Goal: Use online tool/utility: Utilize a website feature to perform a specific function

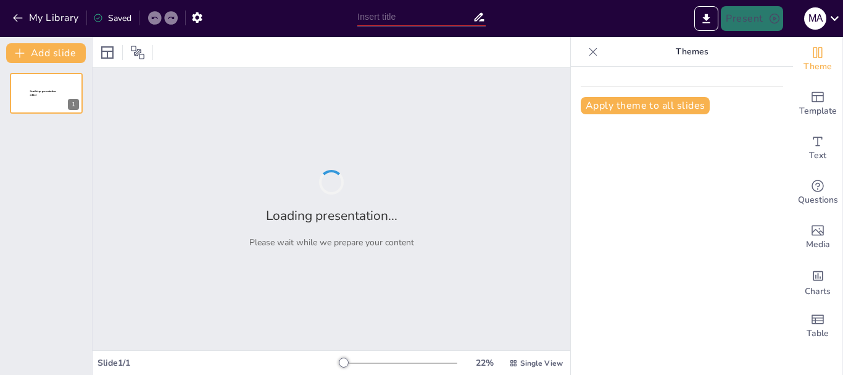
type input "Presentación Sencilla: Claves y Gráficos Esenciales"
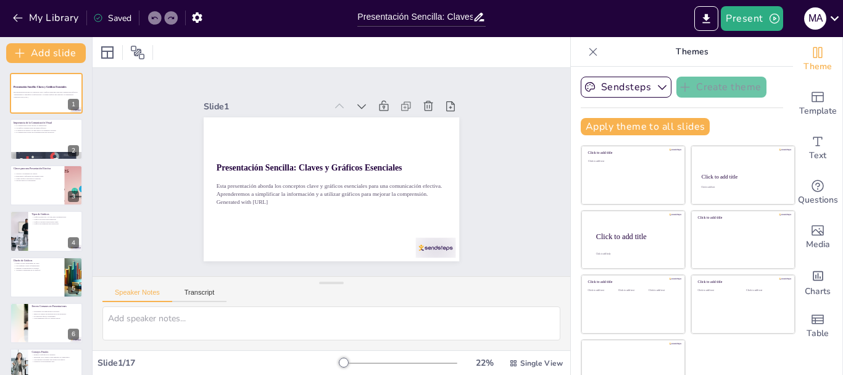
checkbox input "true"
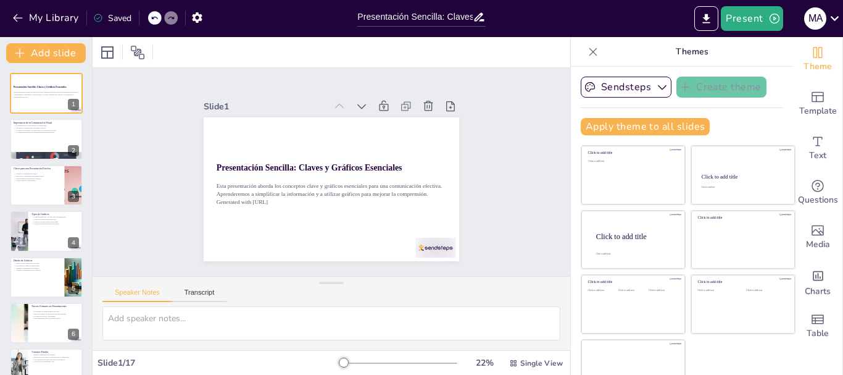
checkbox input "true"
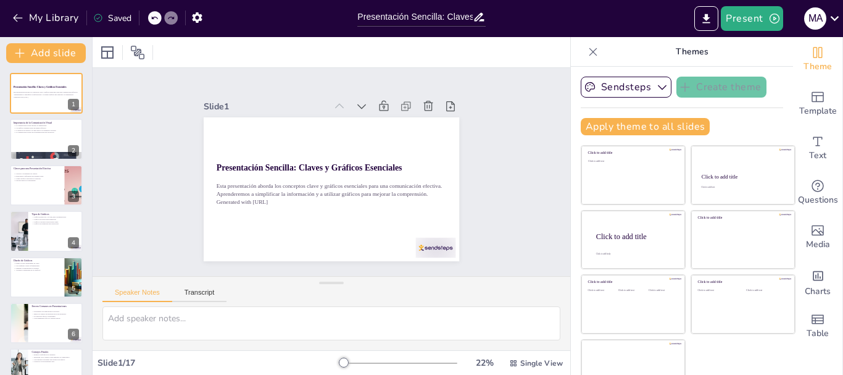
checkbox input "true"
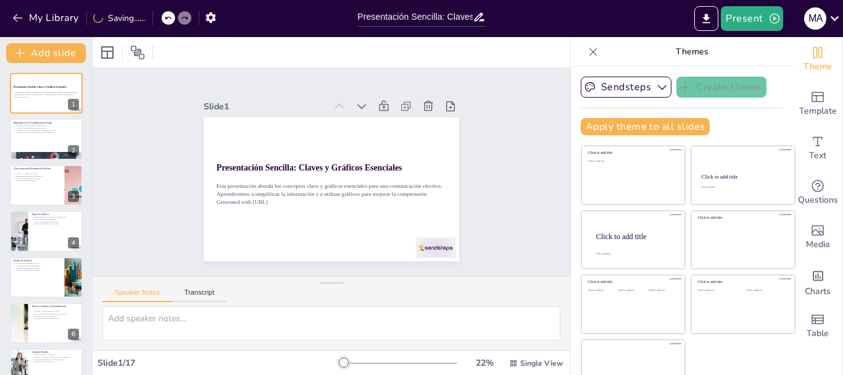
checkbox input "true"
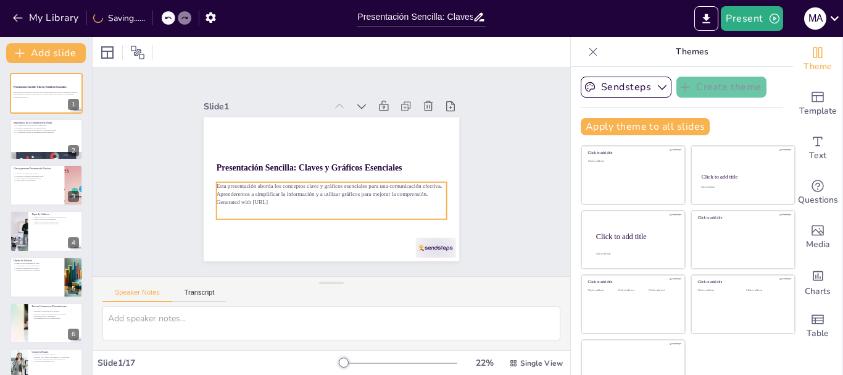
checkbox input "true"
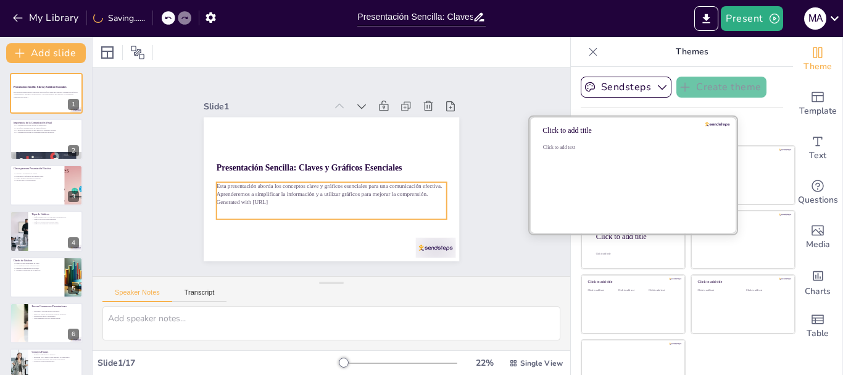
checkbox input "true"
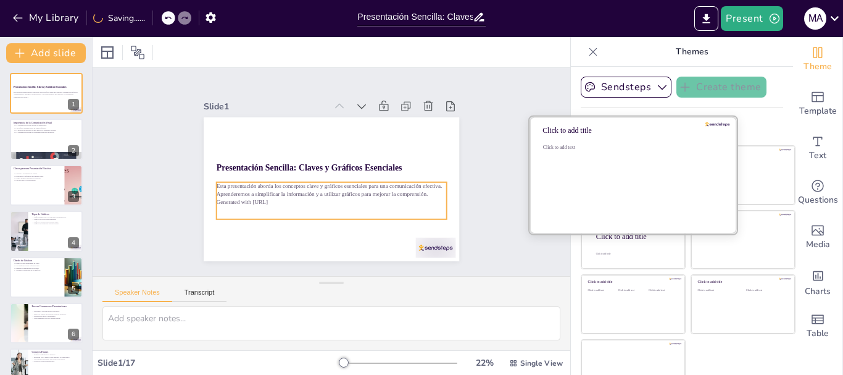
checkbox input "true"
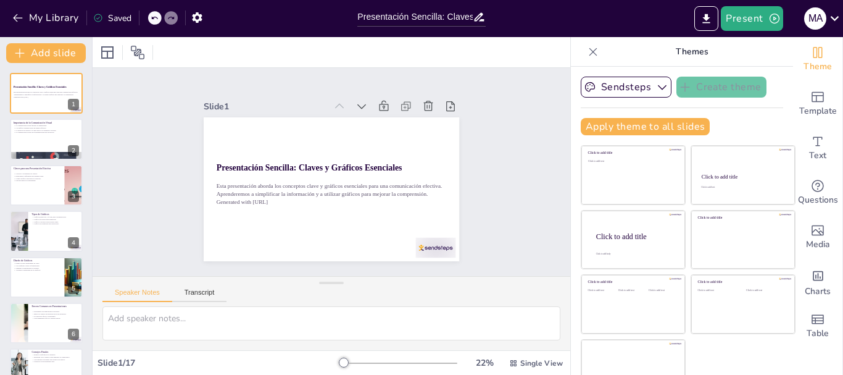
checkbox input "true"
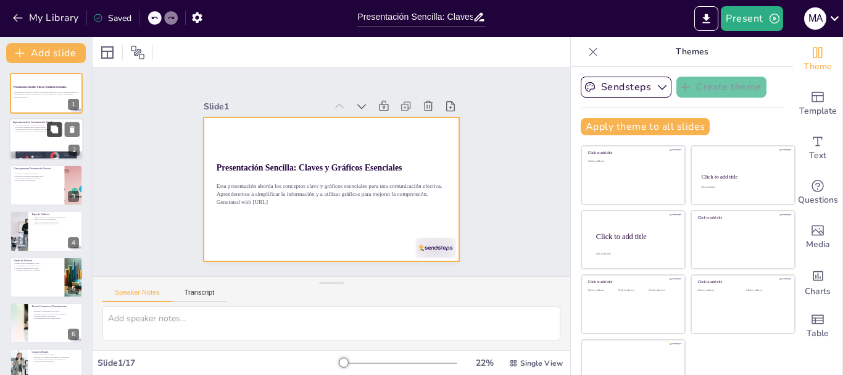
checkbox input "true"
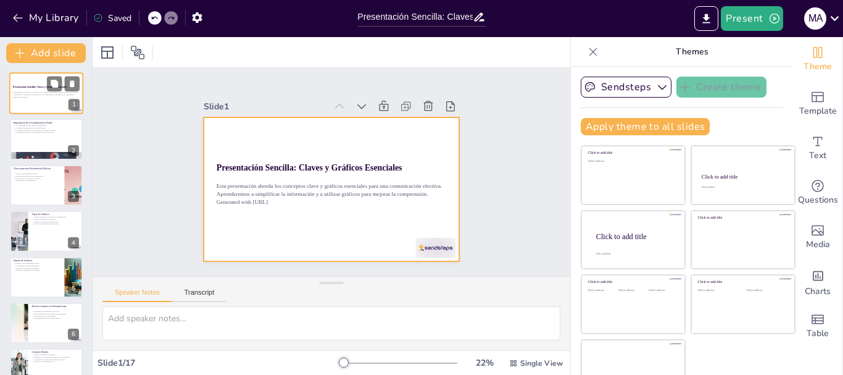
checkbox input "true"
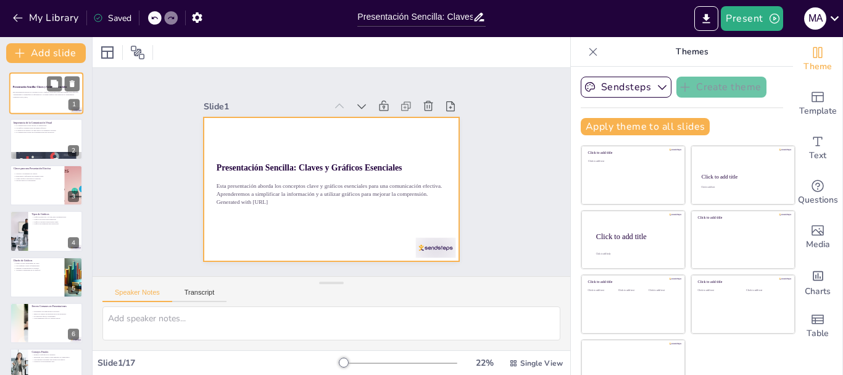
checkbox input "true"
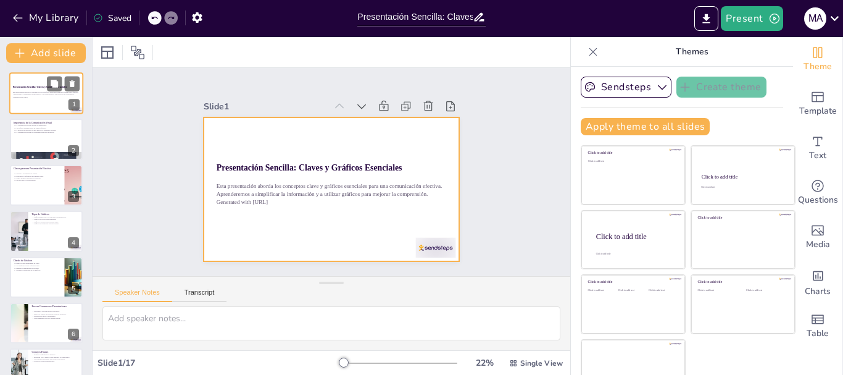
checkbox input "true"
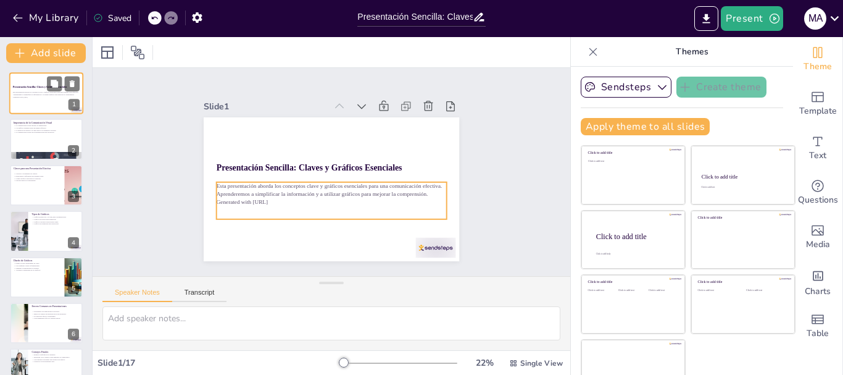
checkbox input "true"
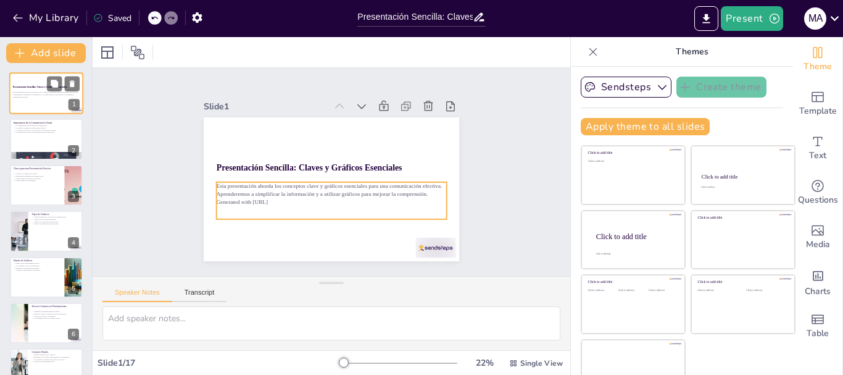
checkbox input "true"
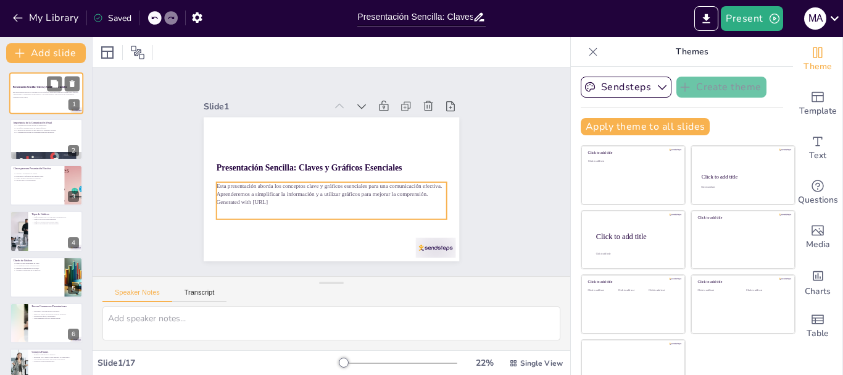
checkbox input "true"
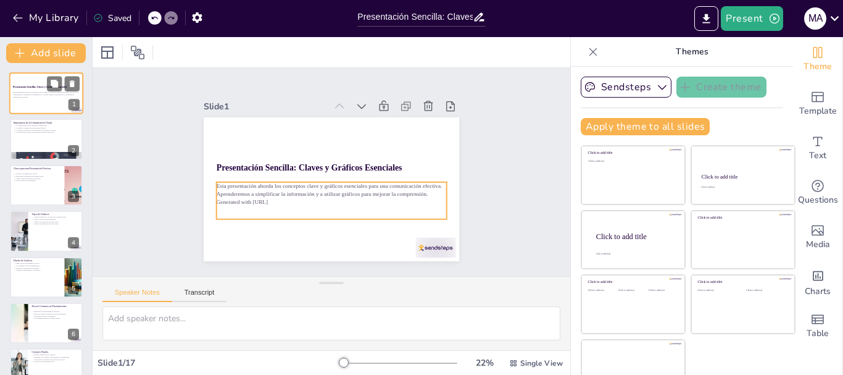
click at [34, 96] on p "Generated with [URL]" at bounding box center [46, 97] width 67 height 2
checkbox input "true"
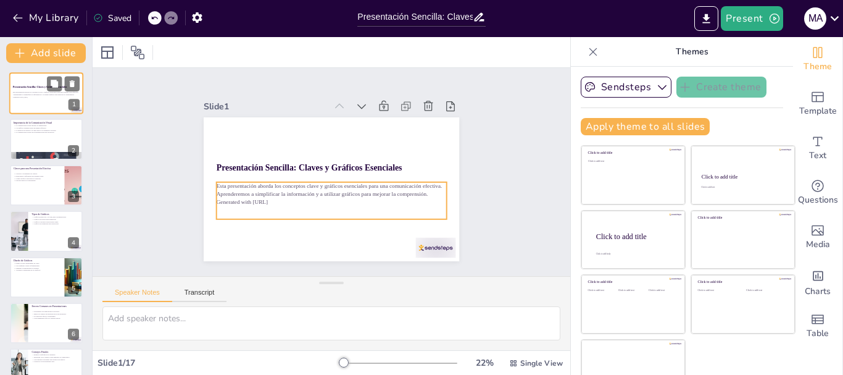
checkbox input "true"
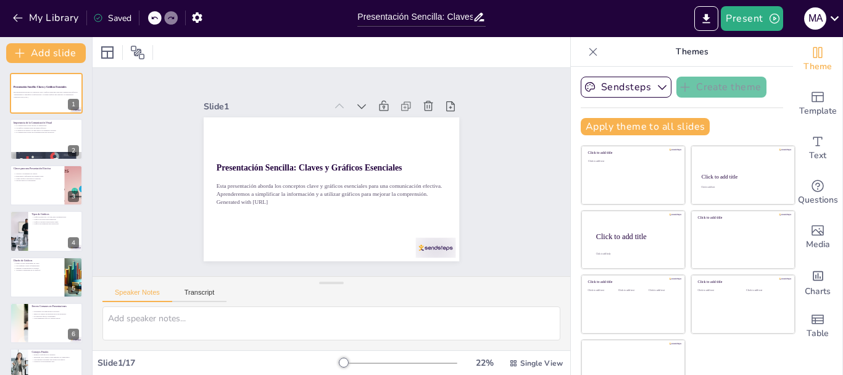
checkbox input "true"
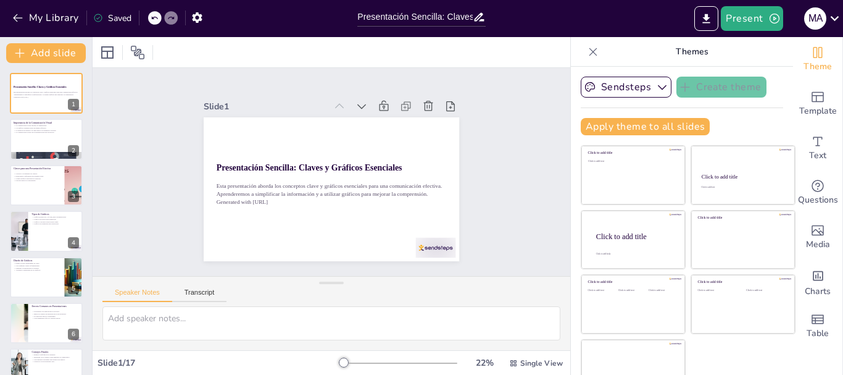
checkbox input "true"
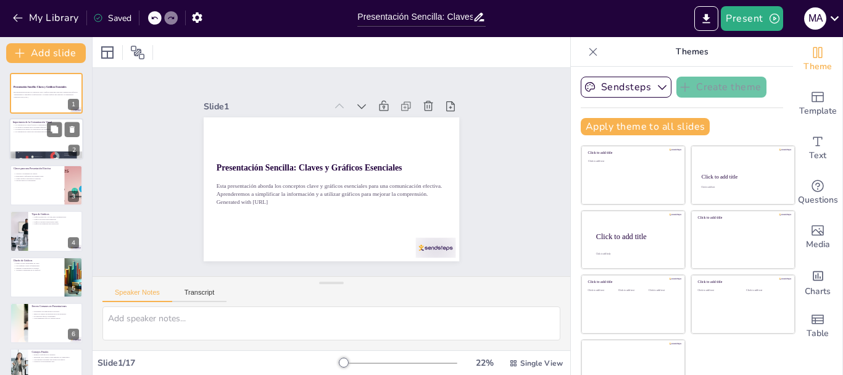
checkbox input "true"
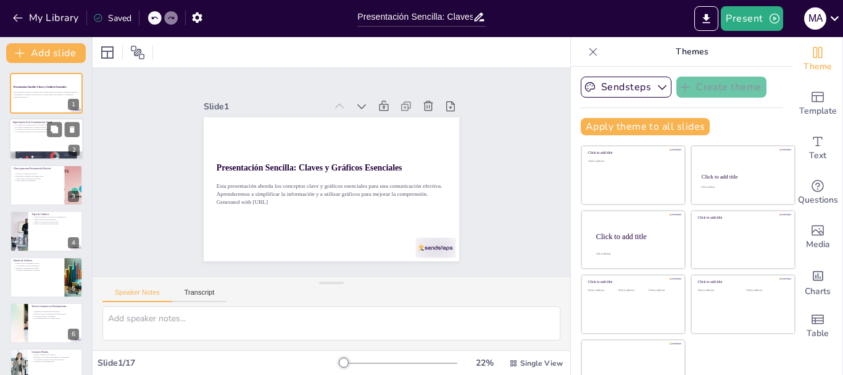
checkbox input "true"
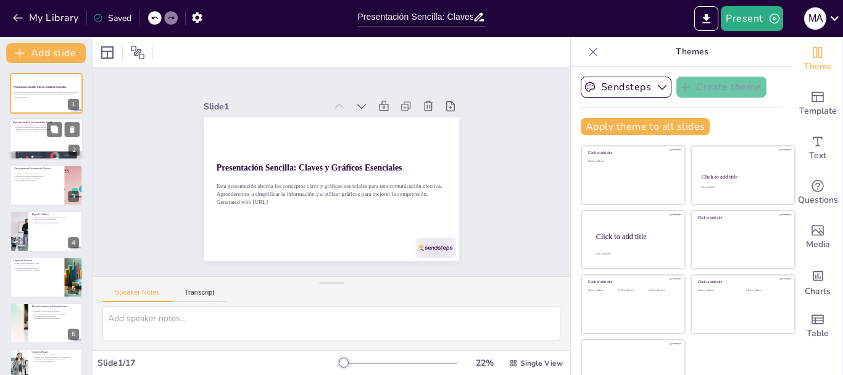
checkbox input "true"
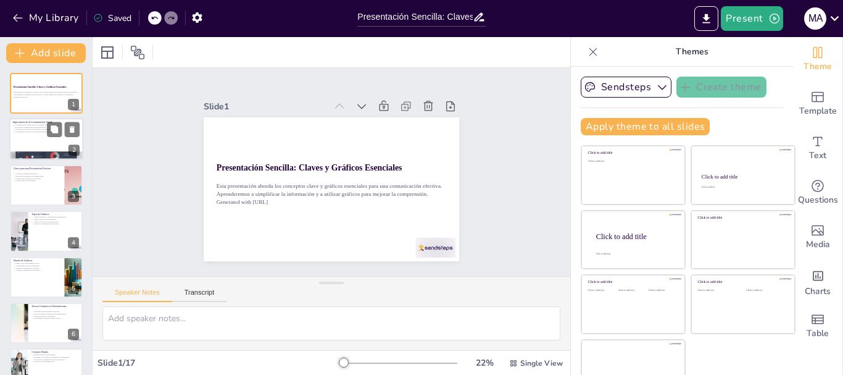
checkbox input "true"
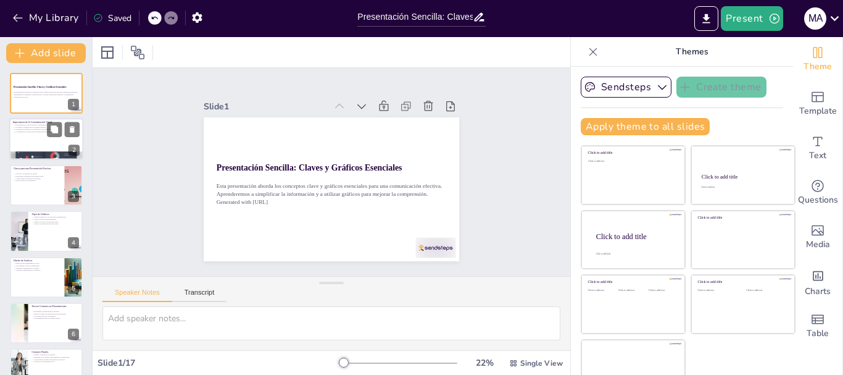
checkbox input "true"
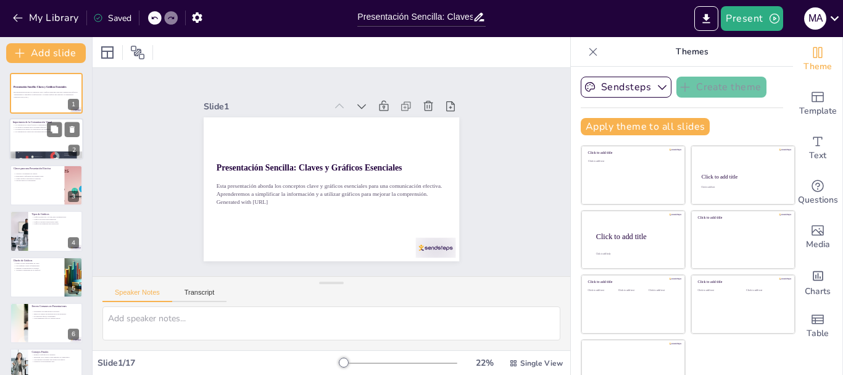
click at [38, 136] on div at bounding box center [46, 140] width 74 height 42
type textarea "La comunicación visual es clave para que el público entienda conceptos complejo…"
checkbox input "true"
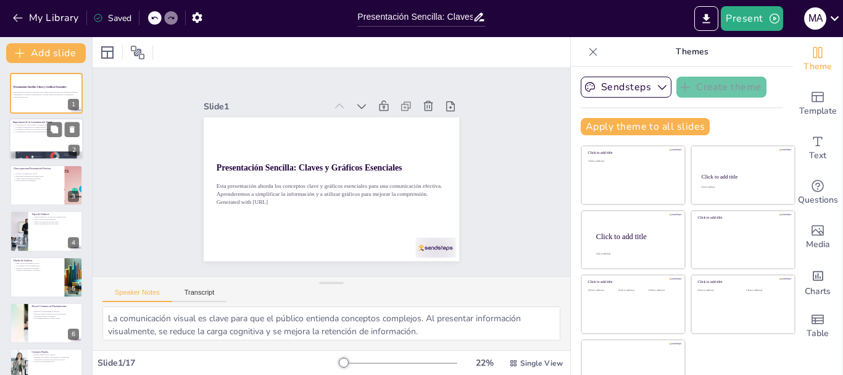
checkbox input "true"
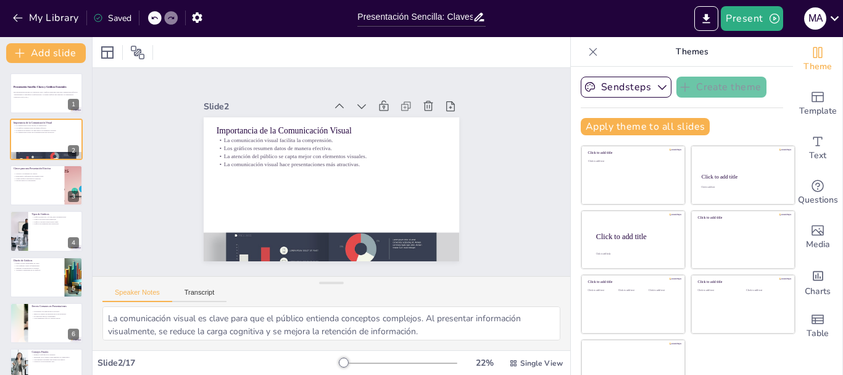
checkbox input "true"
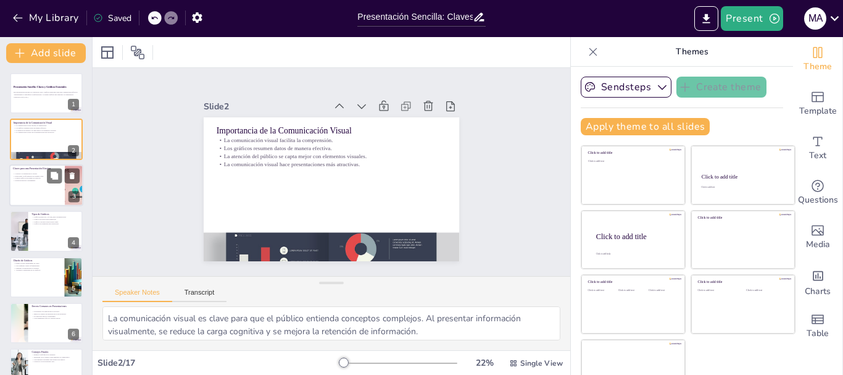
checkbox input "true"
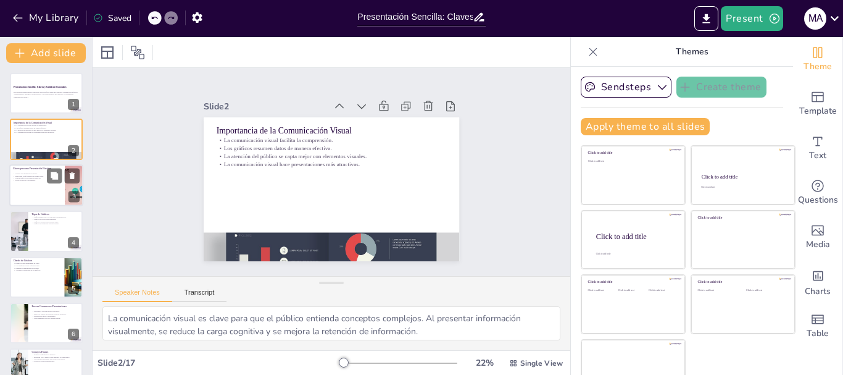
checkbox input "true"
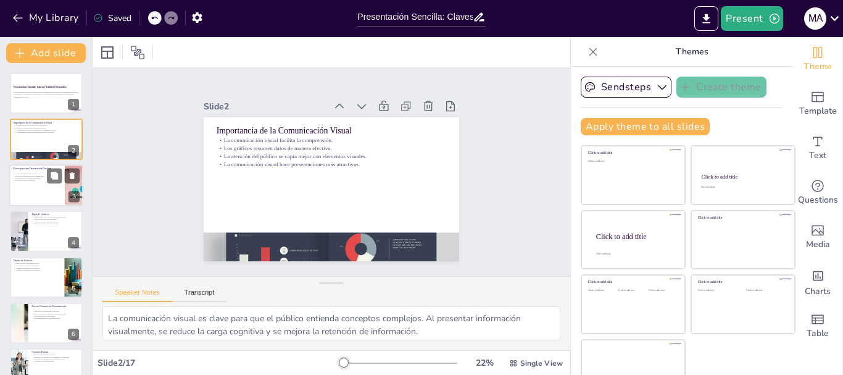
checkbox input "true"
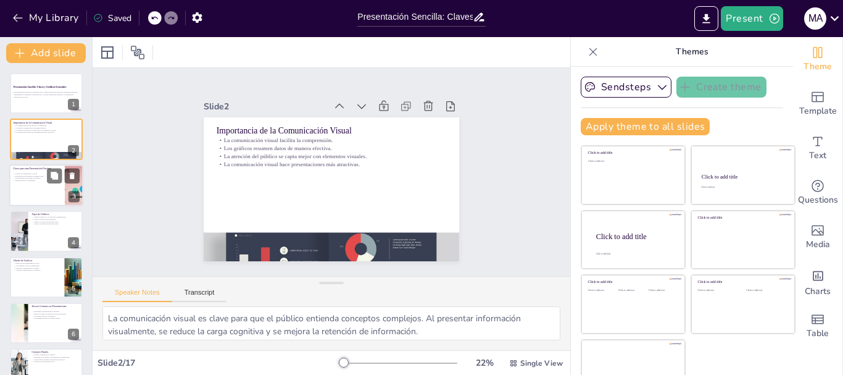
checkbox input "true"
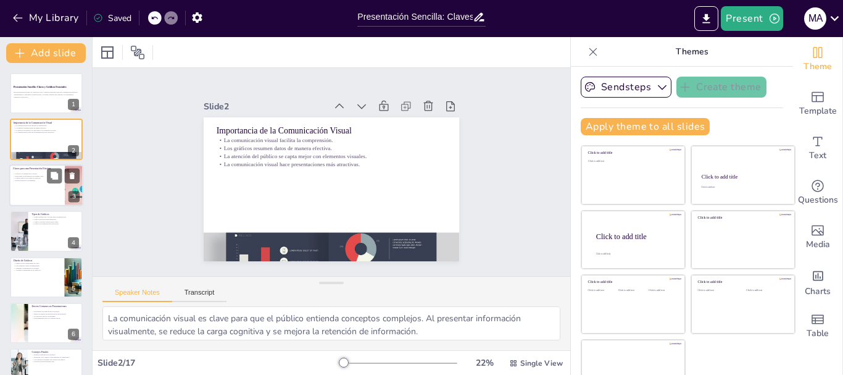
click at [38, 175] on p "Estructurar la información de manera clara." at bounding box center [37, 176] width 48 height 2
type textarea "Conocer a tu audiencia permite que el presentador adapte el contenido a sus int…"
checkbox input "true"
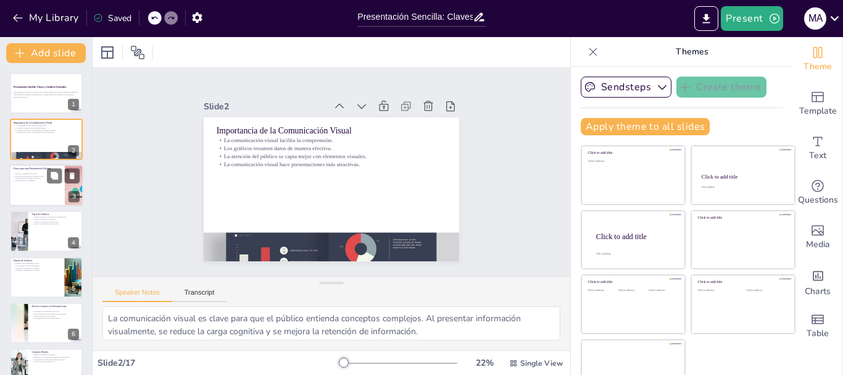
checkbox input "true"
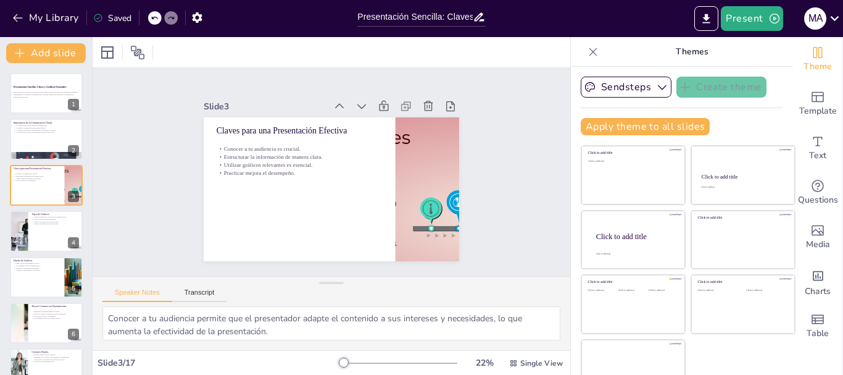
checkbox input "true"
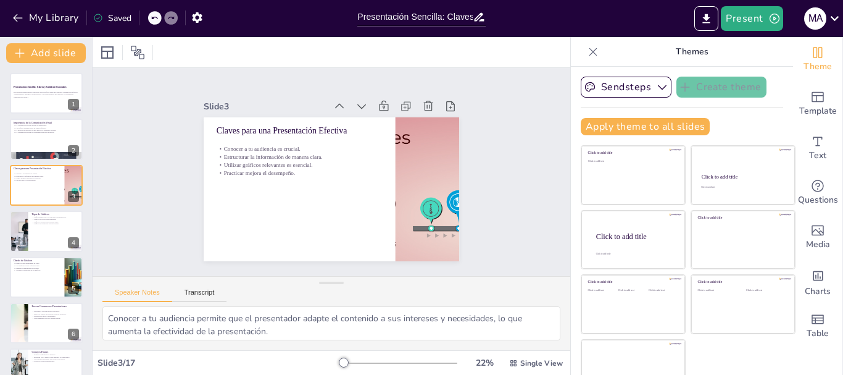
checkbox input "true"
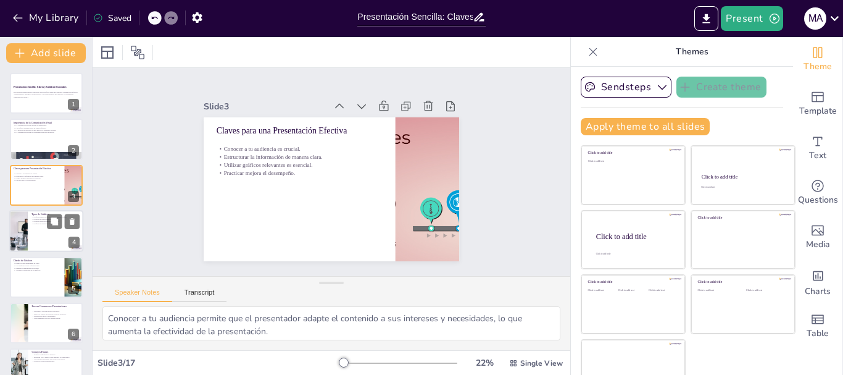
checkbox input "true"
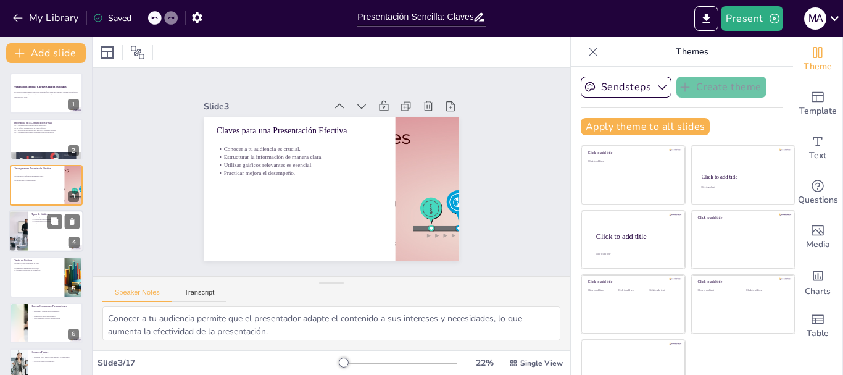
checkbox input "true"
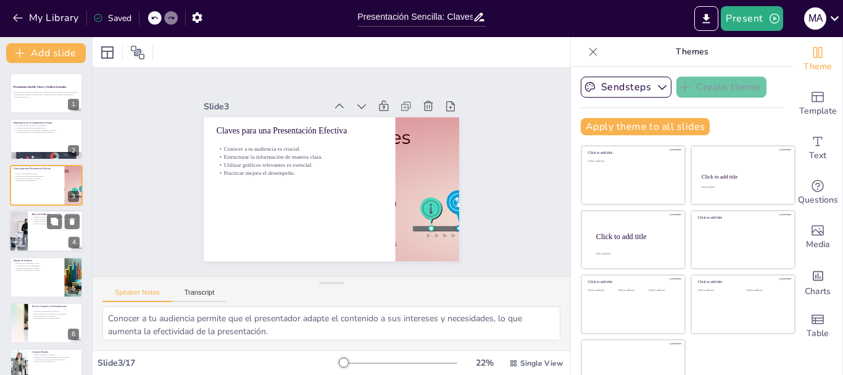
click at [44, 232] on div at bounding box center [46, 231] width 74 height 42
type textarea "Los gráficos [PERSON_NAME] permiten comparar diferentes categorías de datos de …"
checkbox input "true"
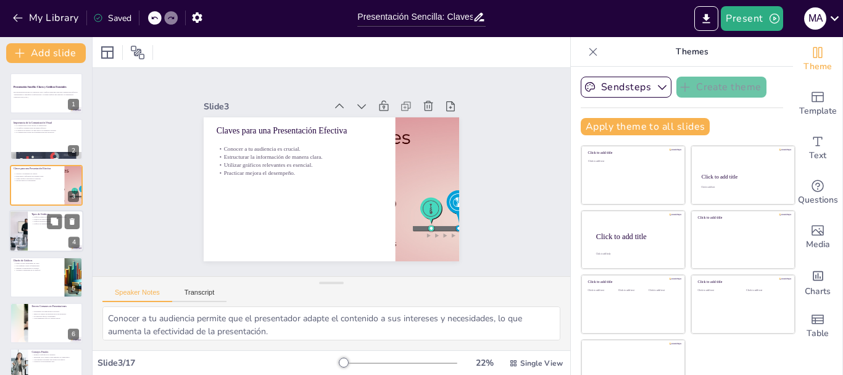
checkbox input "true"
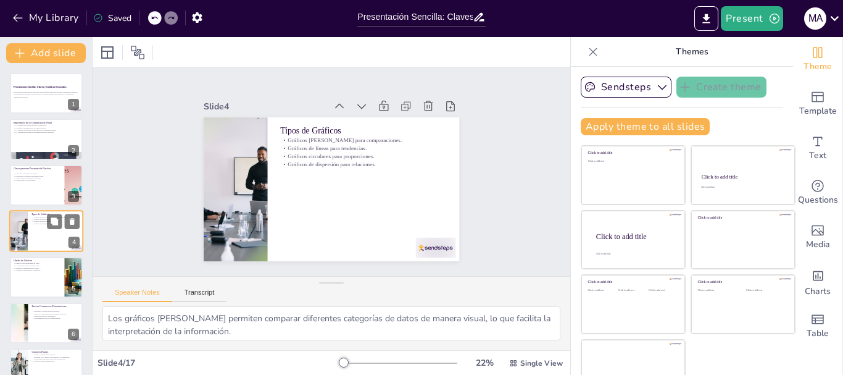
scroll to position [12, 0]
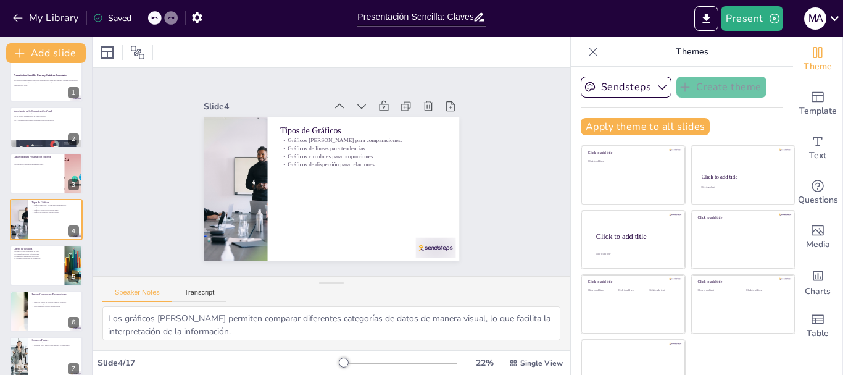
checkbox input "true"
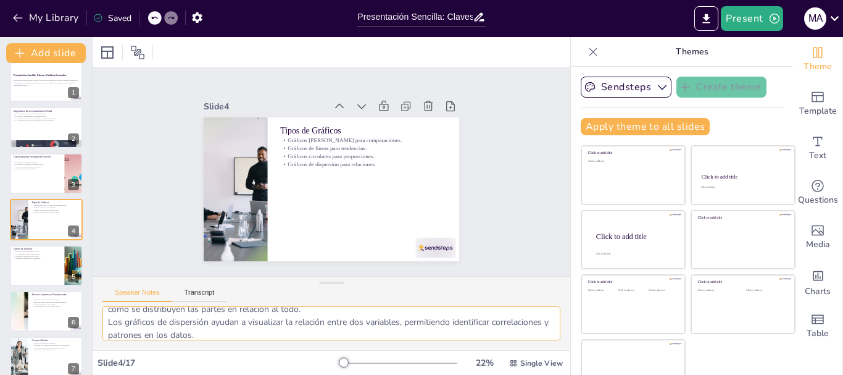
scroll to position [81, 0]
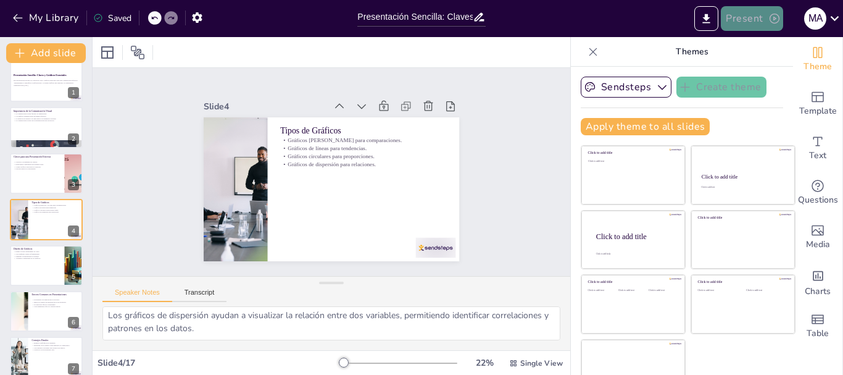
click at [750, 24] on button "Present" at bounding box center [752, 18] width 62 height 25
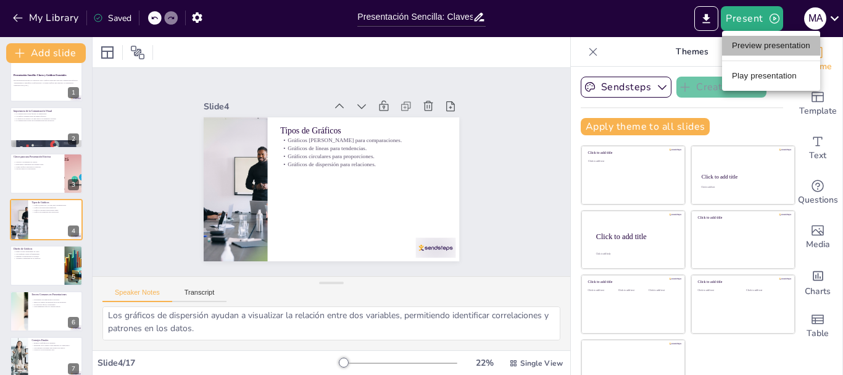
click at [753, 44] on li "Preview presentation" at bounding box center [771, 46] width 98 height 20
